Goal: Information Seeking & Learning: Understand process/instructions

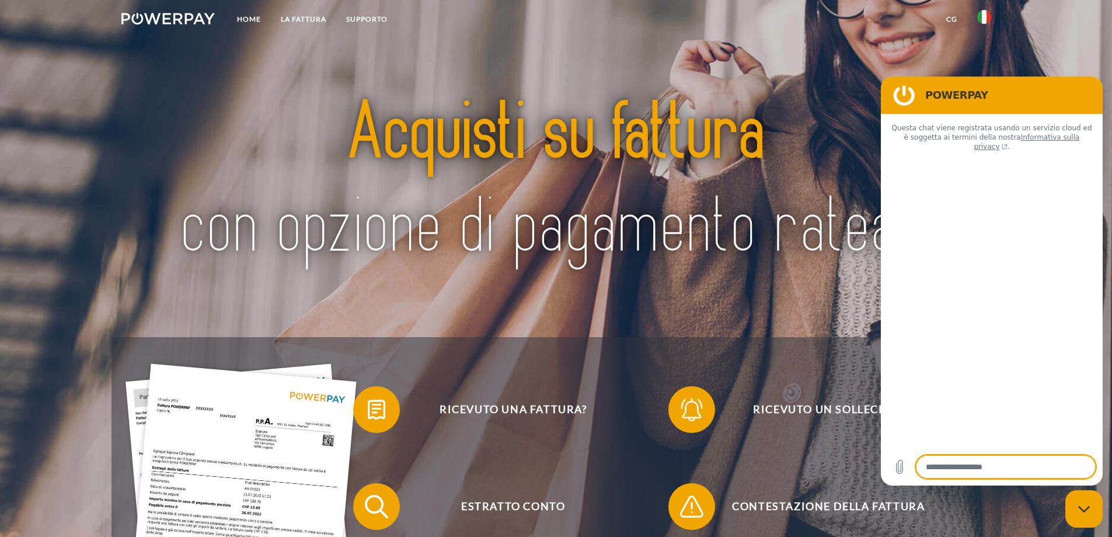
type textarea "*"
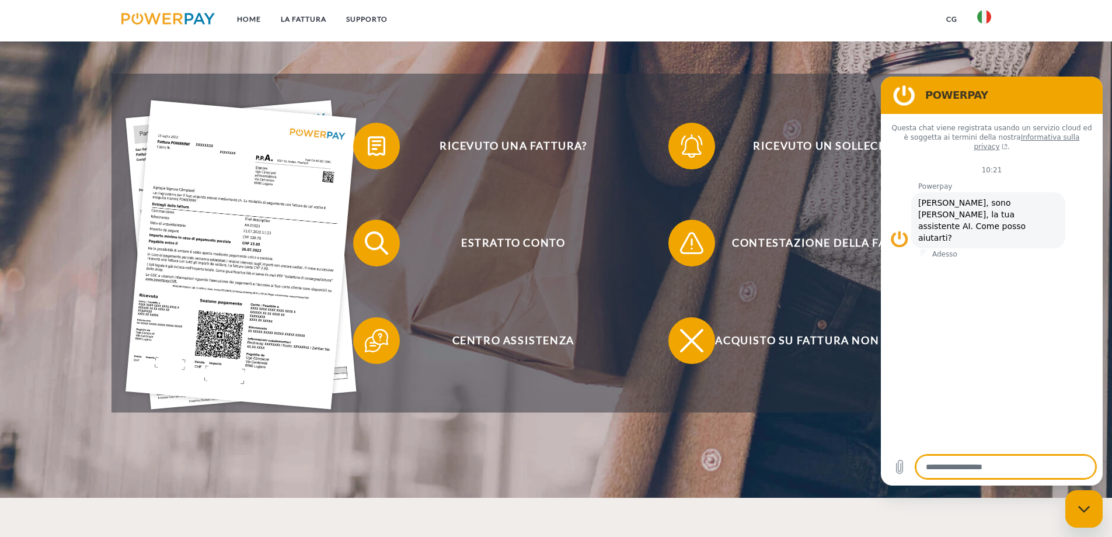
scroll to position [292, 0]
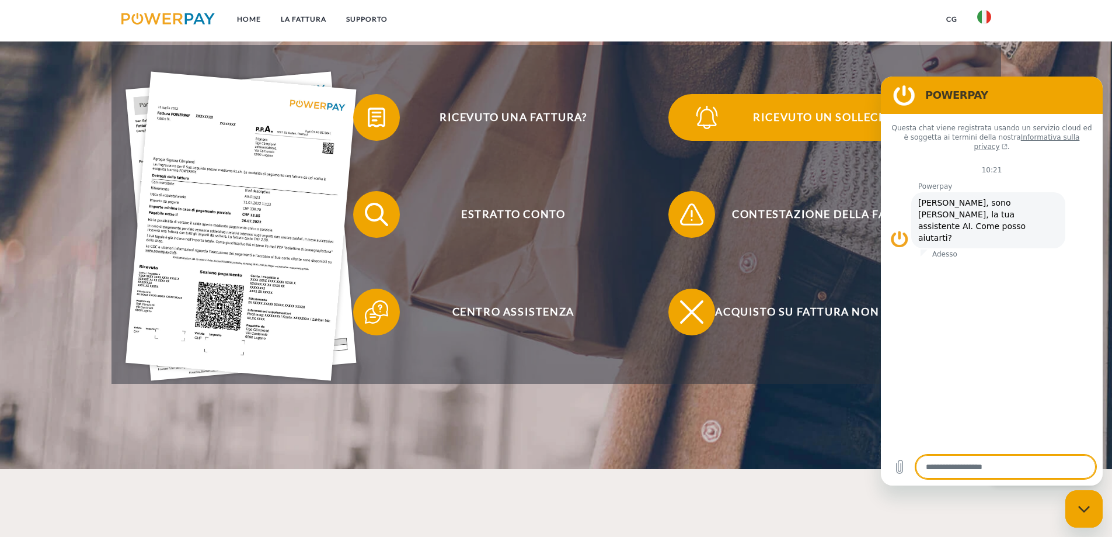
click at [789, 124] on span "Ricevuto un sollecito?" at bounding box center [828, 117] width 286 height 47
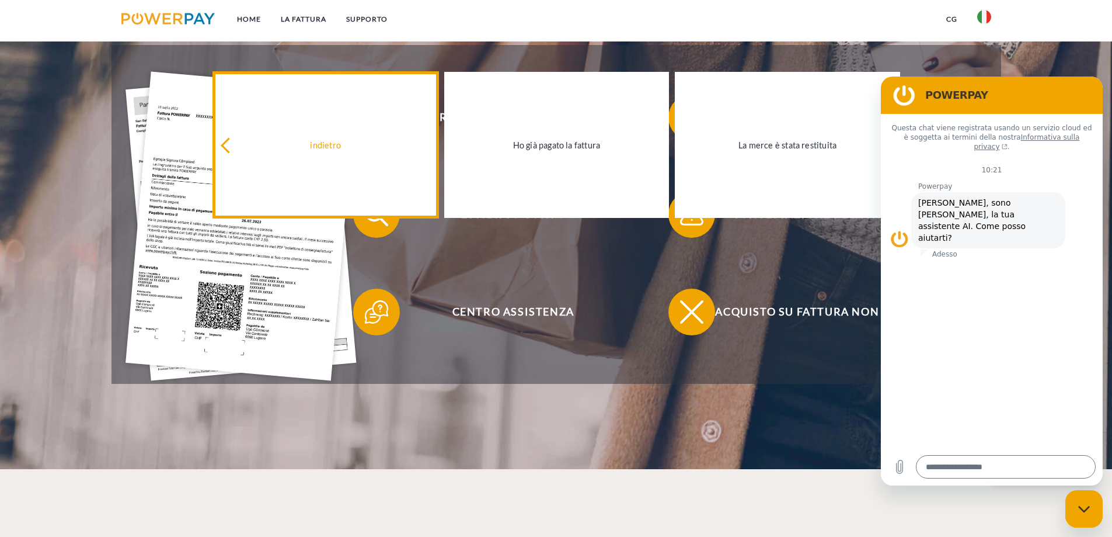
click at [293, 140] on div "indietro" at bounding box center [325, 145] width 211 height 16
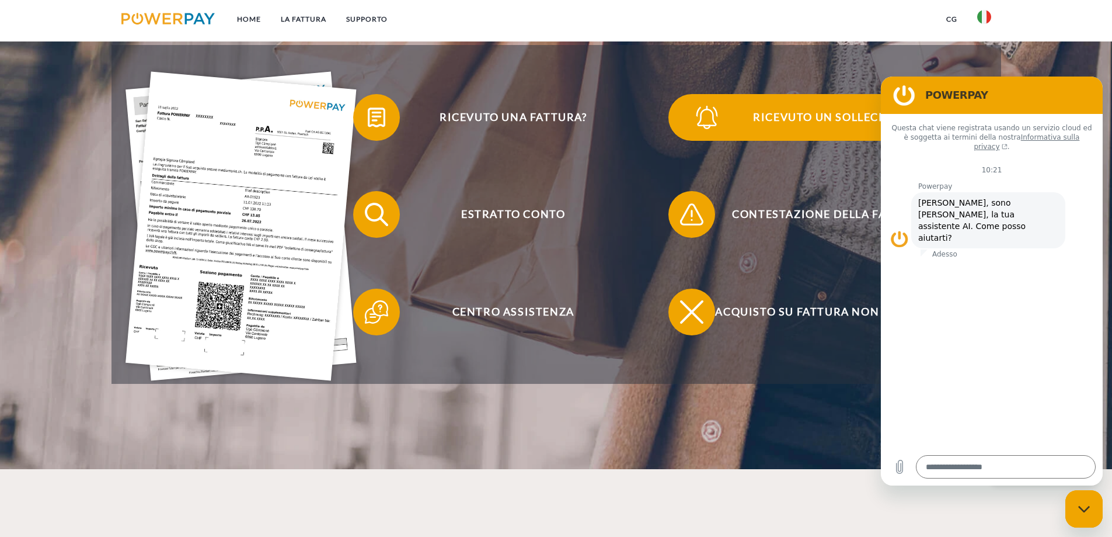
click at [789, 119] on span "Ricevuto un sollecito?" at bounding box center [828, 117] width 286 height 47
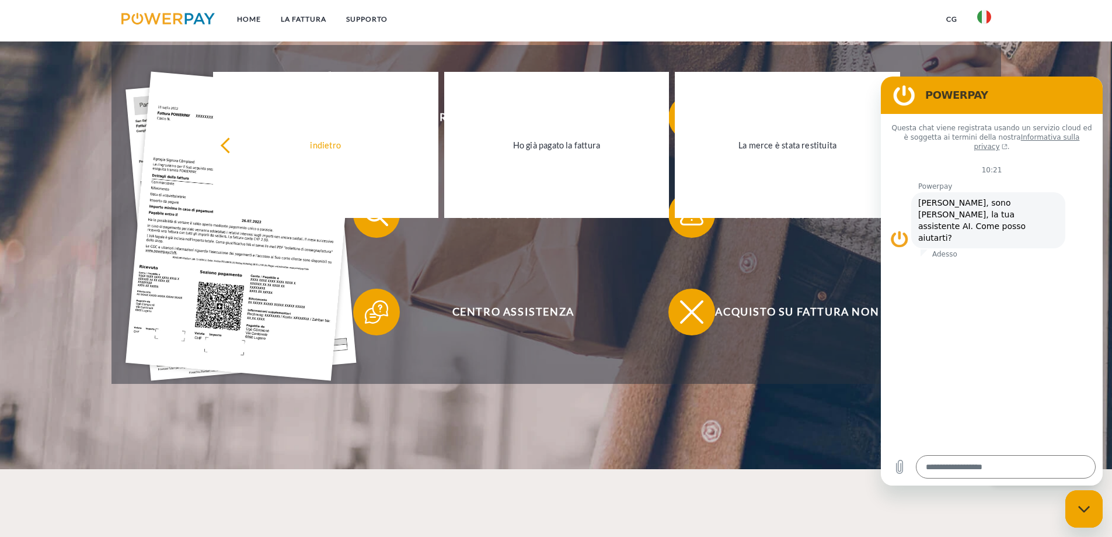
click at [413, 400] on header "Home LA FATTURA [GEOGRAPHIC_DATA]" at bounding box center [556, 88] width 1112 height 761
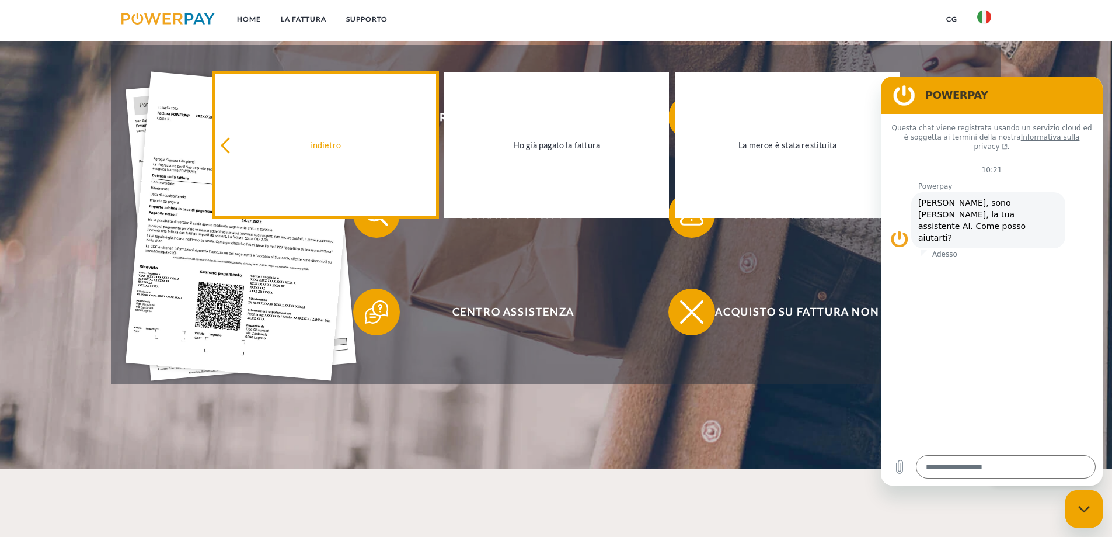
click at [298, 140] on div "indietro" at bounding box center [325, 145] width 211 height 16
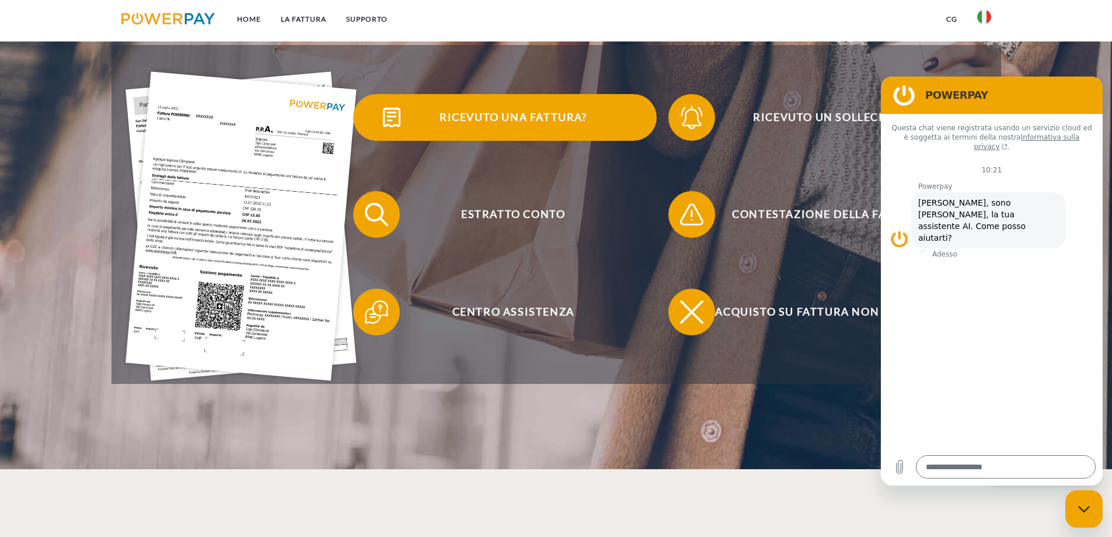
click at [507, 126] on span "Ricevuto una fattura?" at bounding box center [513, 117] width 286 height 47
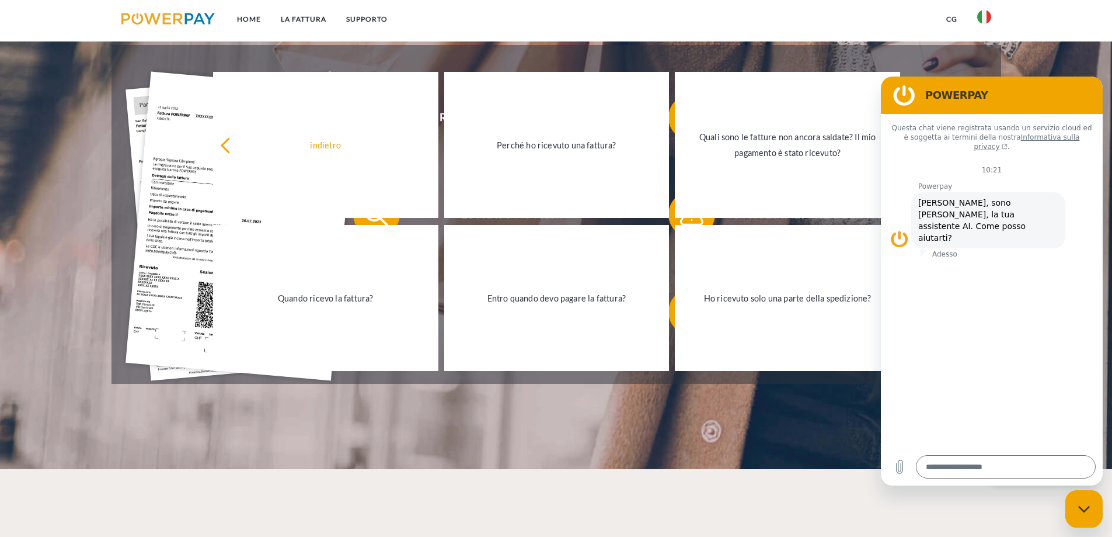
click at [656, 54] on div "Ricevuto una fattura? Ricevuto un sollecito? Estratto conto indietro" at bounding box center [557, 214] width 890 height 339
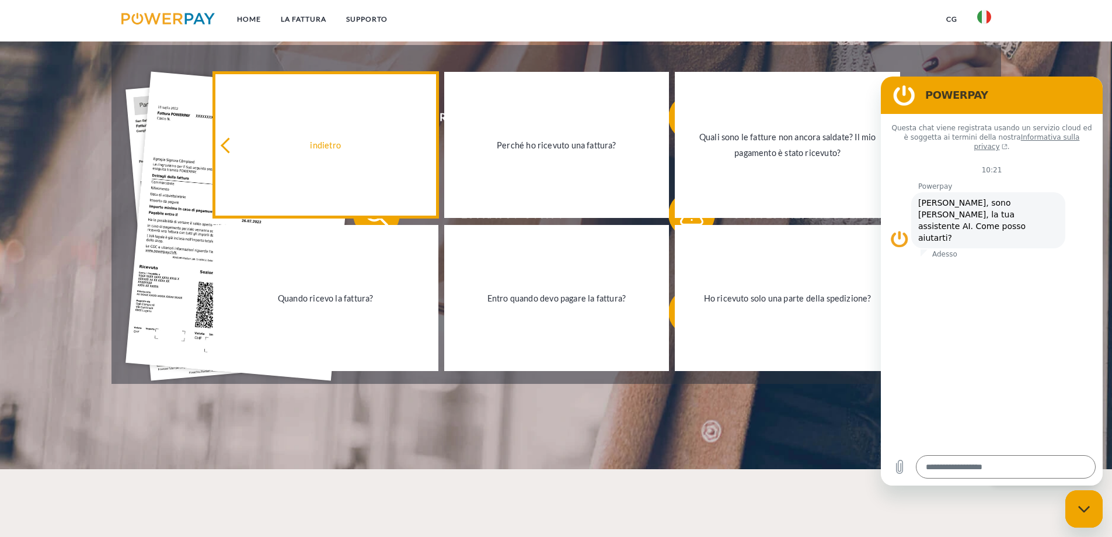
click at [242, 182] on link "indietro" at bounding box center [325, 145] width 225 height 146
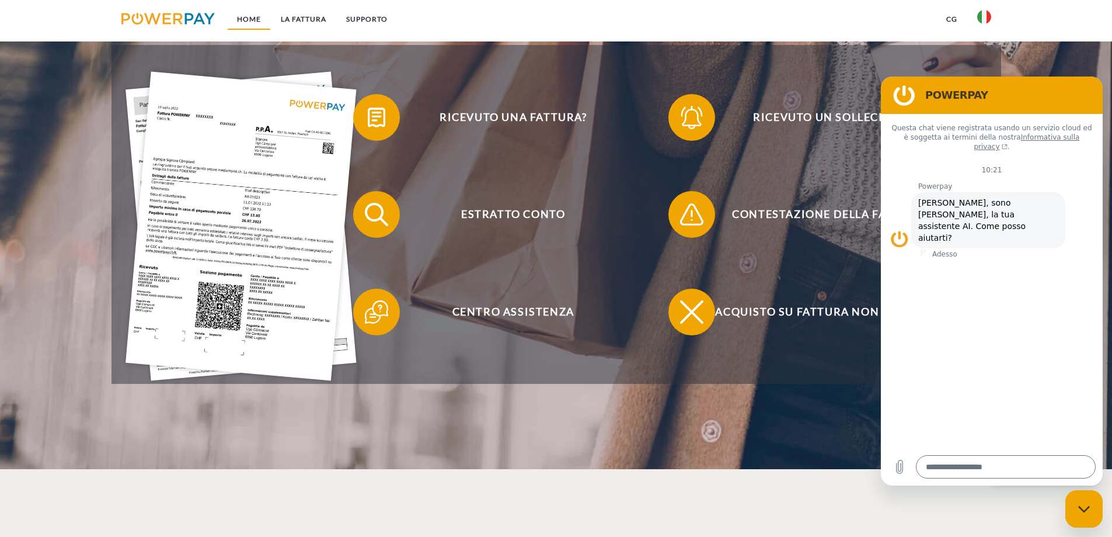
click at [259, 19] on link "Home" at bounding box center [249, 19] width 44 height 21
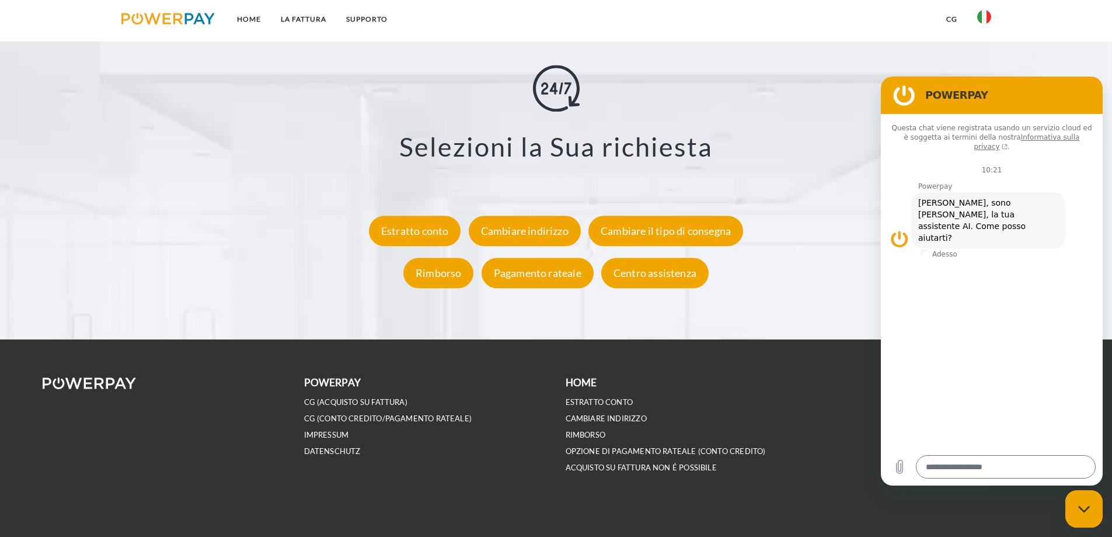
scroll to position [2163, 0]
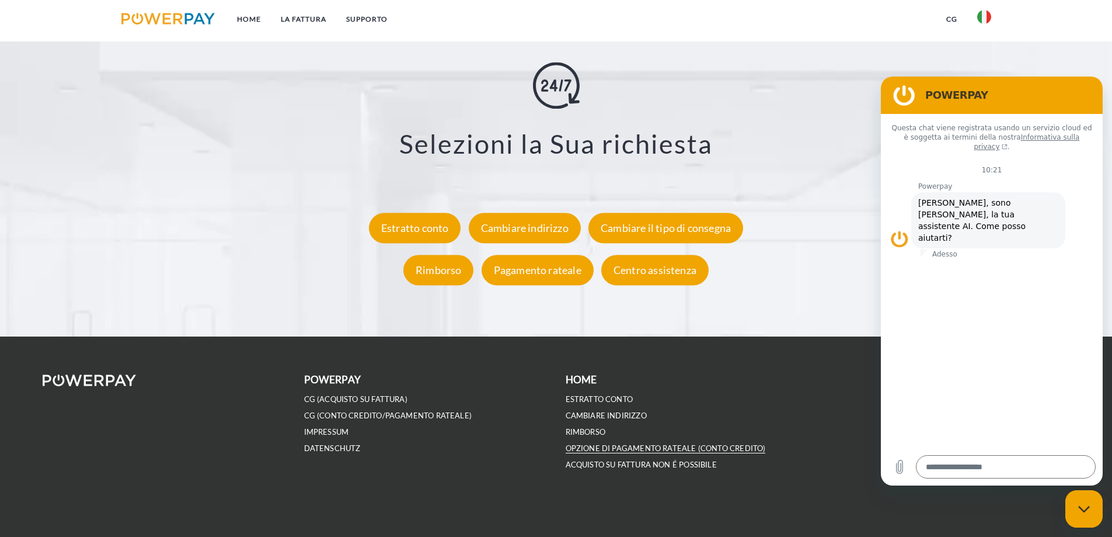
click at [636, 450] on link "OPZIONE DI PAGAMENTO RATEALE (Conto Credito)" at bounding box center [666, 448] width 200 height 10
